Goal: Information Seeking & Learning: Check status

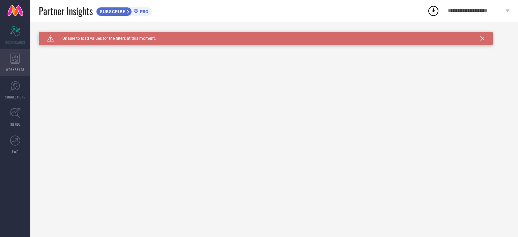
click at [22, 70] on span "WORKSPACE" at bounding box center [15, 69] width 19 height 5
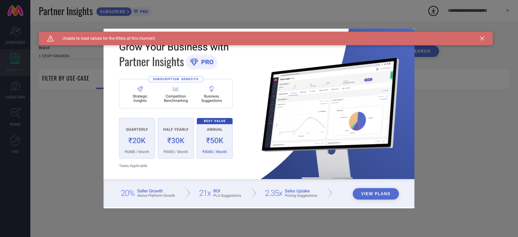
type input "1 STOP FASHION"
type input "All"
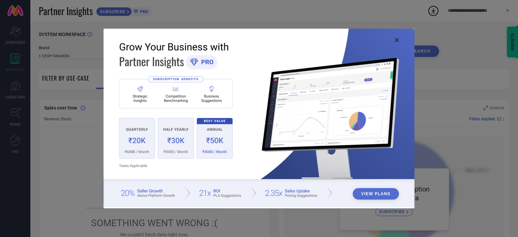
click at [395, 40] on icon at bounding box center [397, 40] width 4 height 4
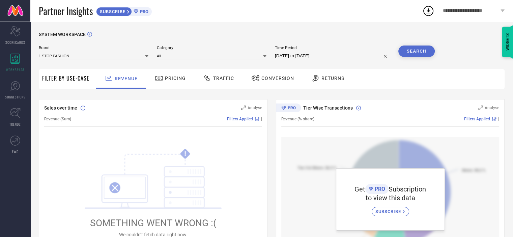
click at [167, 75] on div "Pricing" at bounding box center [170, 77] width 34 height 11
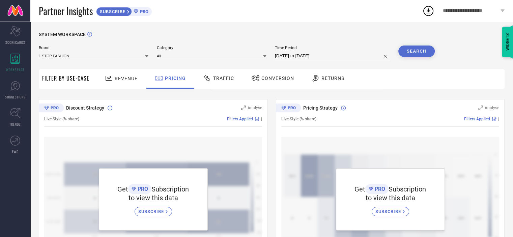
click at [232, 86] on div "Traffic" at bounding box center [218, 79] width 48 height 20
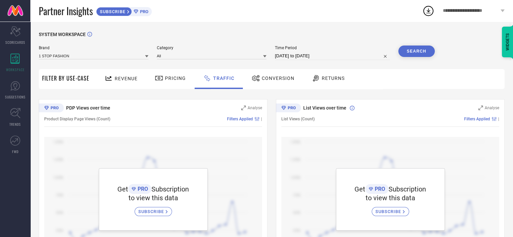
click at [282, 89] on div "Conversion" at bounding box center [273, 79] width 60 height 20
